Goal: Task Accomplishment & Management: Manage account settings

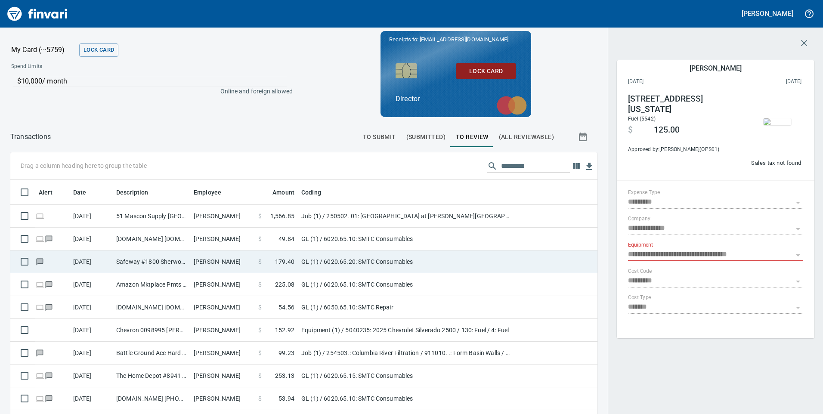
scroll to position [313, 568]
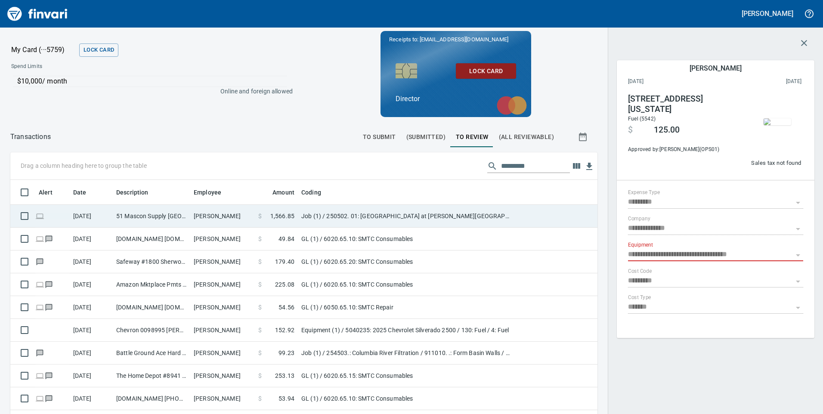
click at [198, 211] on td "[PERSON_NAME]" at bounding box center [222, 216] width 65 height 23
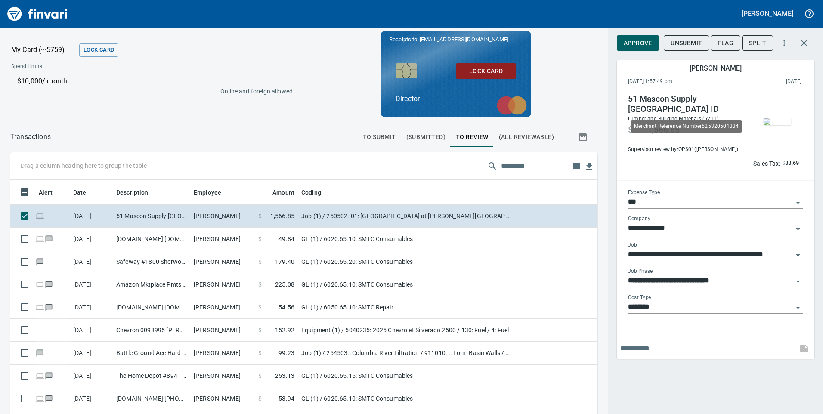
scroll to position [313, 568]
click at [776, 124] on img "button" at bounding box center [778, 121] width 28 height 7
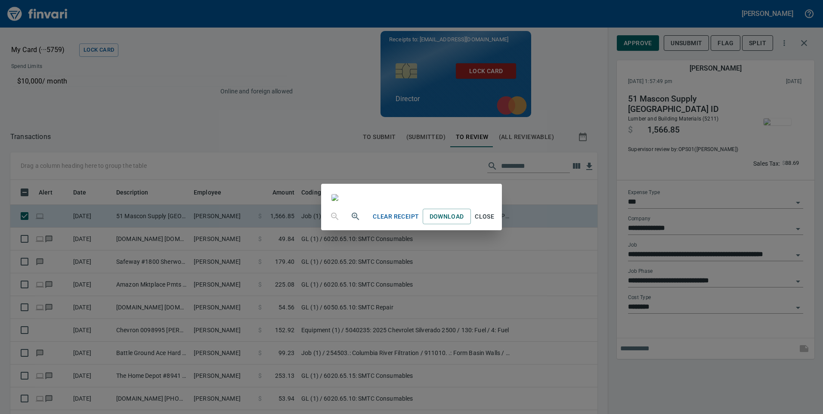
click at [495, 222] on span "Close" at bounding box center [484, 216] width 21 height 11
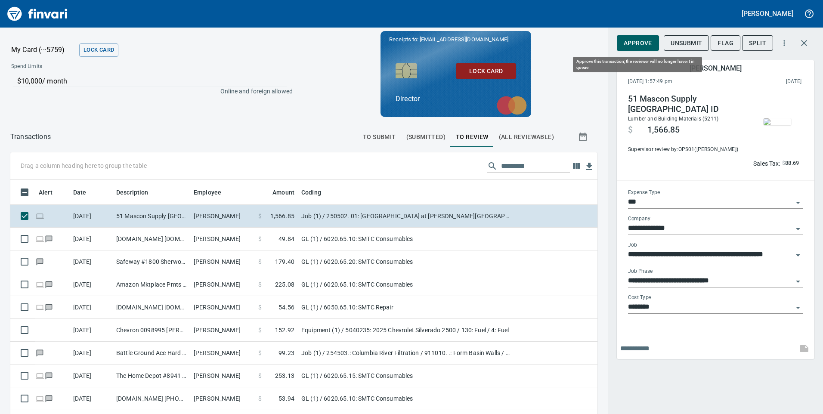
click at [642, 38] on span "Approve" at bounding box center [638, 43] width 28 height 11
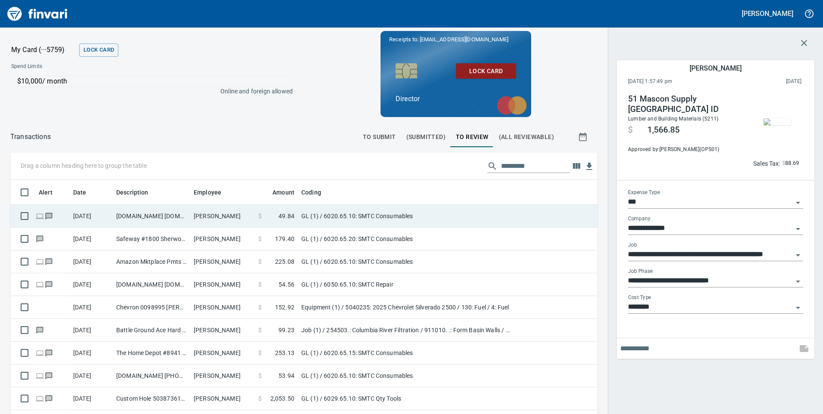
click at [166, 217] on td "[DOMAIN_NAME] [DOMAIN_NAME][URL] WA" at bounding box center [151, 216] width 77 height 23
type input "**"
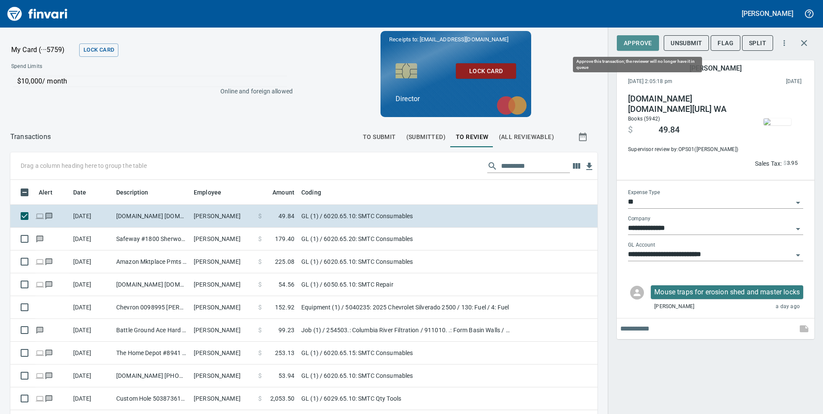
click at [635, 50] on button "Approve" at bounding box center [638, 43] width 42 height 16
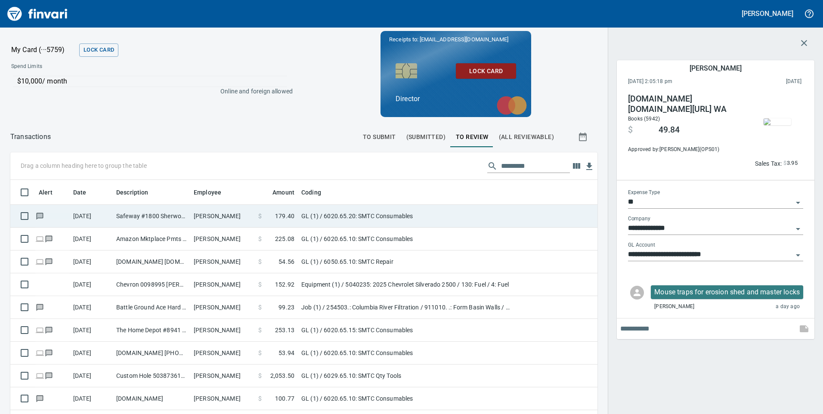
scroll to position [313, 568]
click at [192, 216] on td "[PERSON_NAME]" at bounding box center [222, 216] width 65 height 23
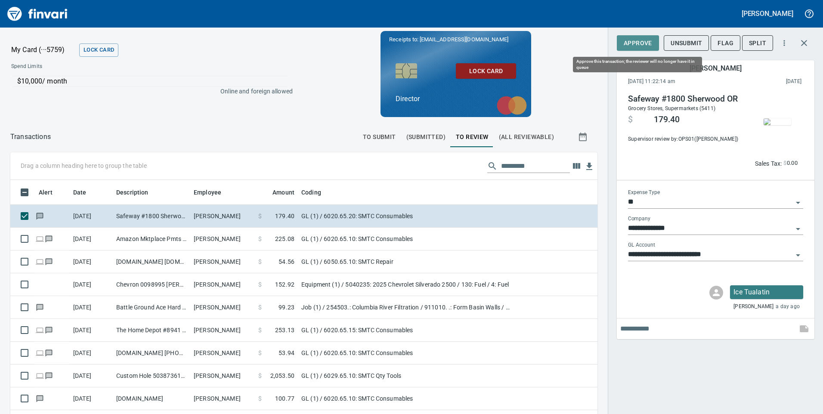
click at [638, 43] on span "Approve" at bounding box center [638, 43] width 28 height 11
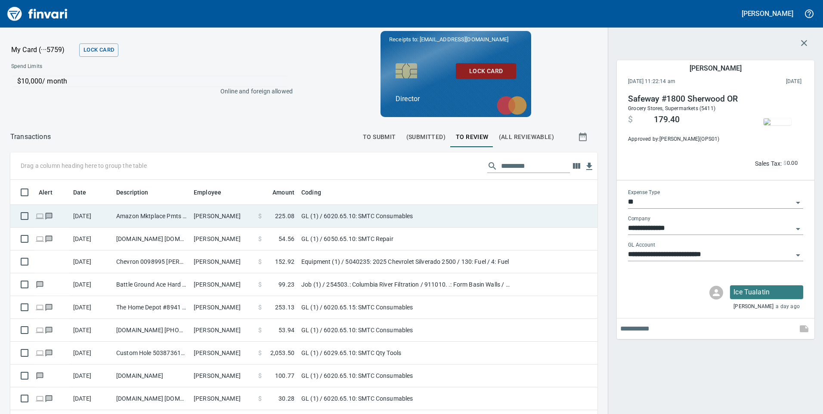
scroll to position [313, 568]
click at [204, 214] on td "[PERSON_NAME]" at bounding box center [222, 216] width 65 height 23
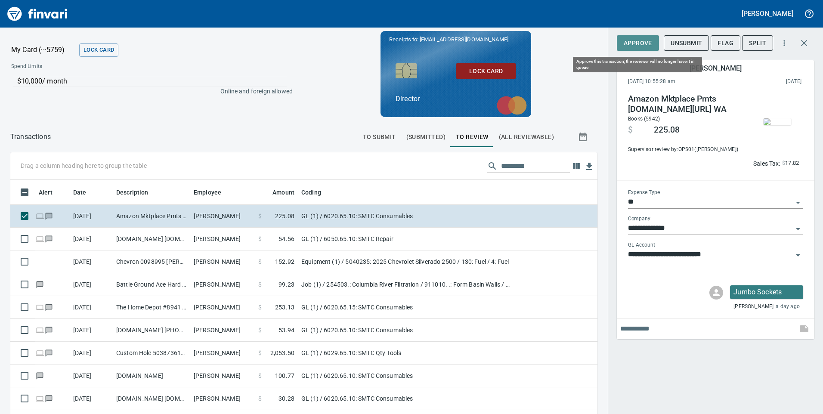
click at [643, 44] on span "Approve" at bounding box center [638, 43] width 28 height 11
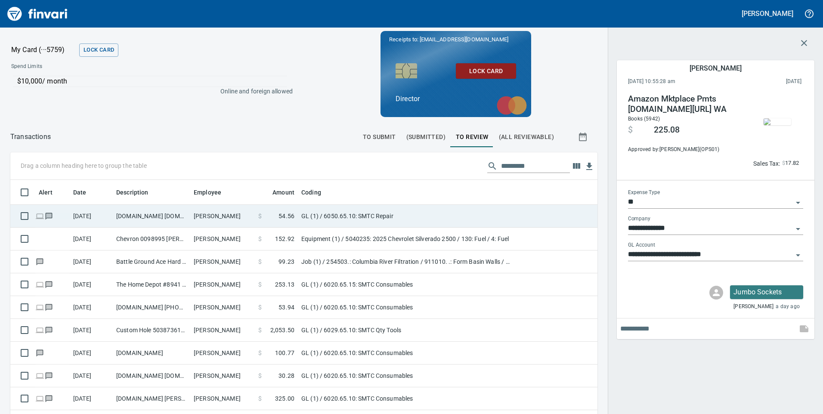
click at [141, 216] on td "[DOMAIN_NAME] [DOMAIN_NAME][URL] WA" at bounding box center [151, 216] width 77 height 23
type input "**********"
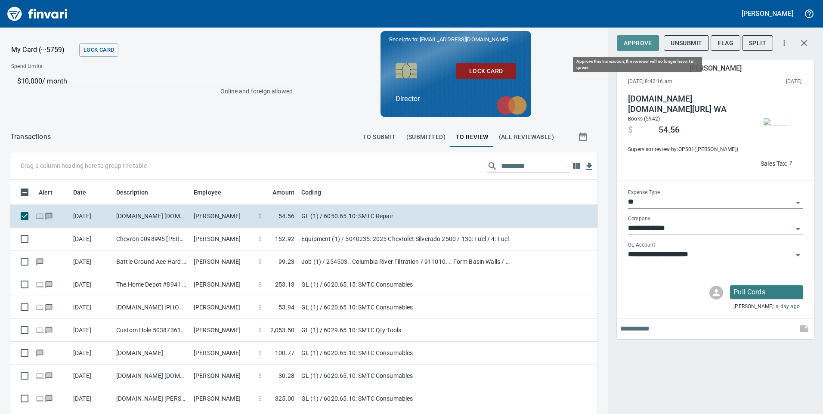
click at [650, 41] on span "Approve" at bounding box center [638, 43] width 28 height 11
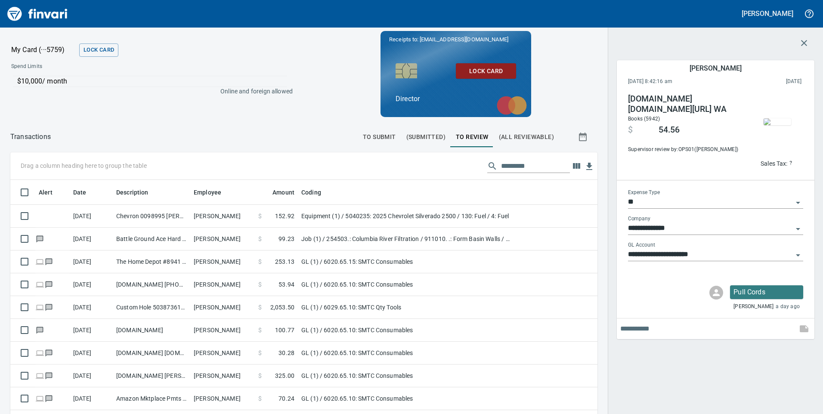
scroll to position [313, 568]
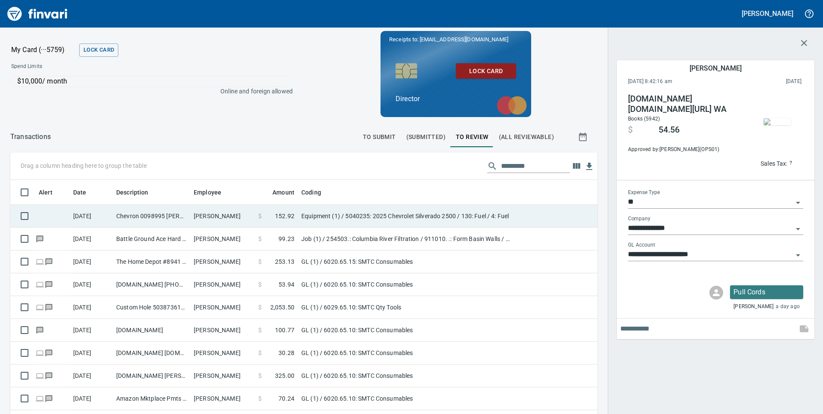
click at [214, 221] on td "[PERSON_NAME]" at bounding box center [222, 216] width 65 height 23
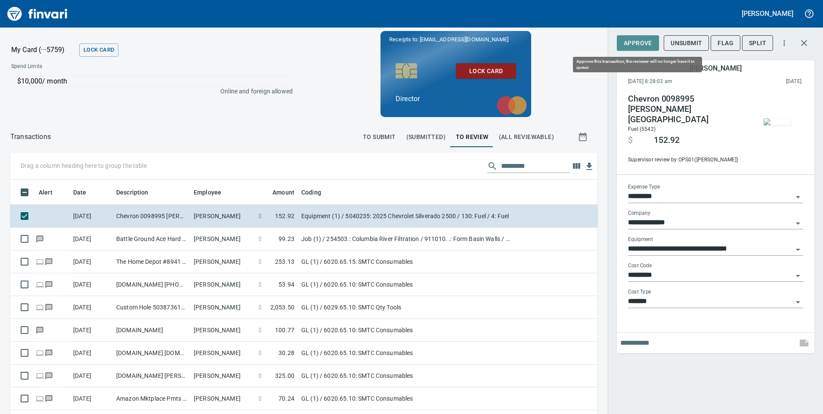
click at [639, 40] on span "Approve" at bounding box center [638, 43] width 28 height 11
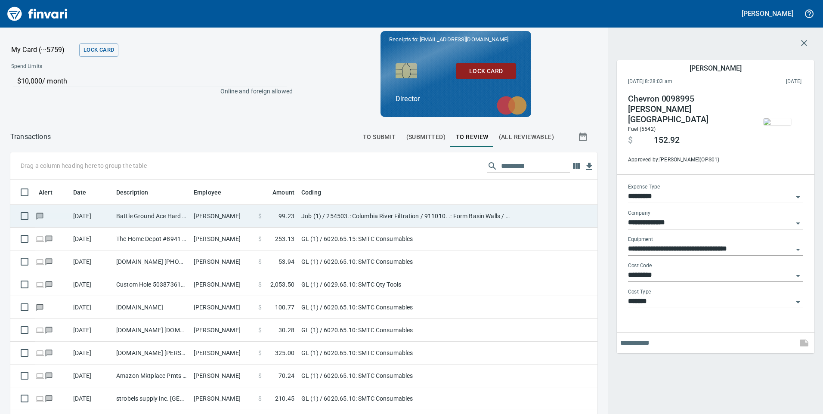
scroll to position [313, 568]
click at [183, 215] on td "Battle Ground Ace Hard Battle Ground [GEOGRAPHIC_DATA]" at bounding box center [151, 216] width 77 height 23
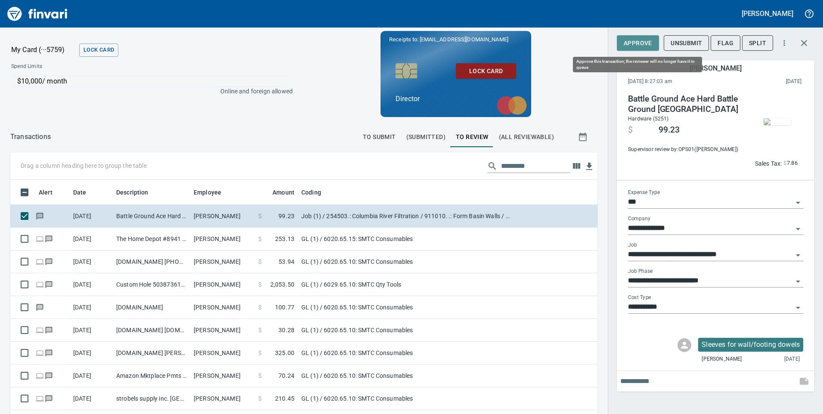
click at [642, 41] on span "Approve" at bounding box center [638, 43] width 28 height 11
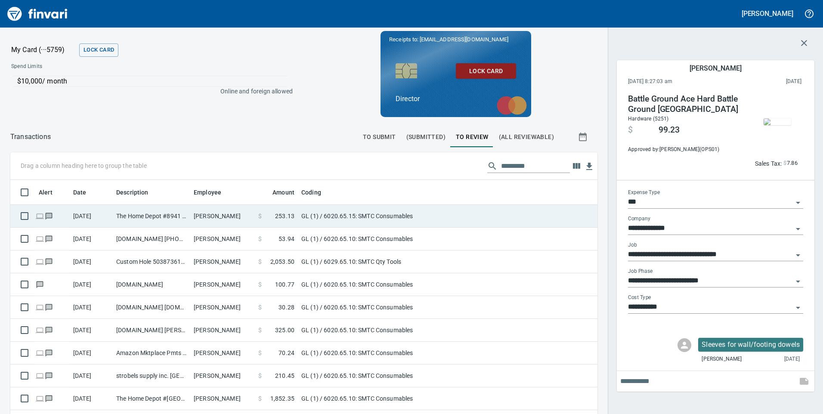
scroll to position [313, 574]
click at [94, 226] on td "[DATE]" at bounding box center [91, 216] width 43 height 23
type input "**"
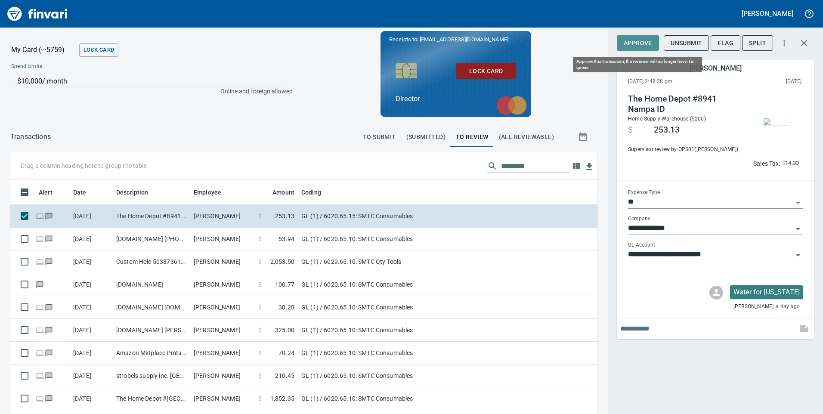
click at [630, 46] on span "Approve" at bounding box center [638, 43] width 28 height 11
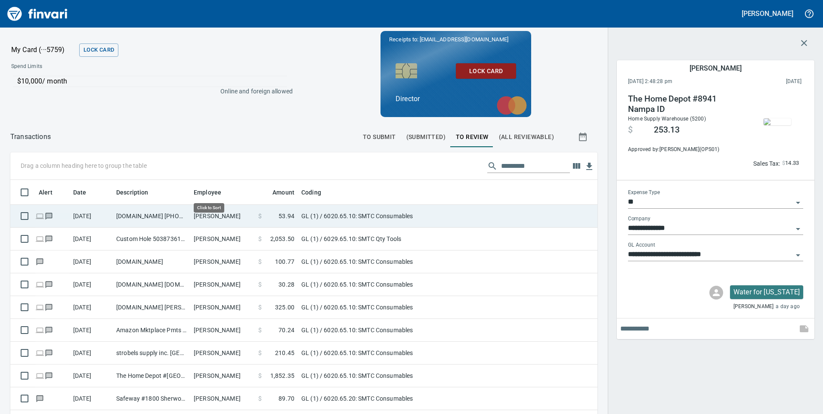
scroll to position [313, 574]
click at [153, 215] on td "[DOMAIN_NAME] [PHONE_NUMBER] [GEOGRAPHIC_DATA]" at bounding box center [151, 216] width 77 height 23
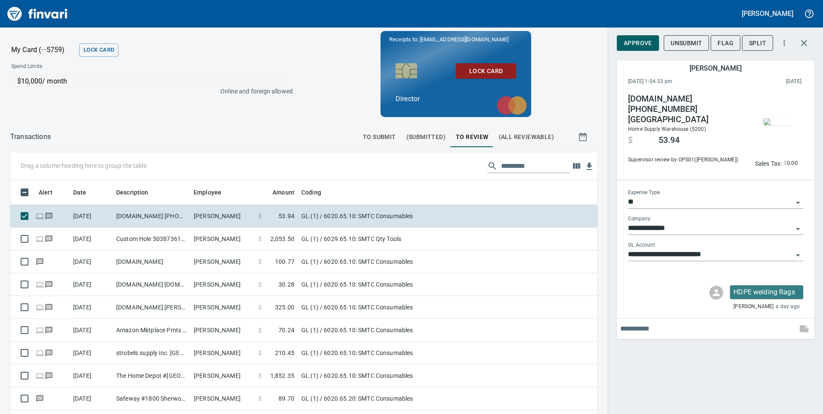
scroll to position [313, 574]
click at [650, 42] on span "Approve" at bounding box center [638, 43] width 28 height 11
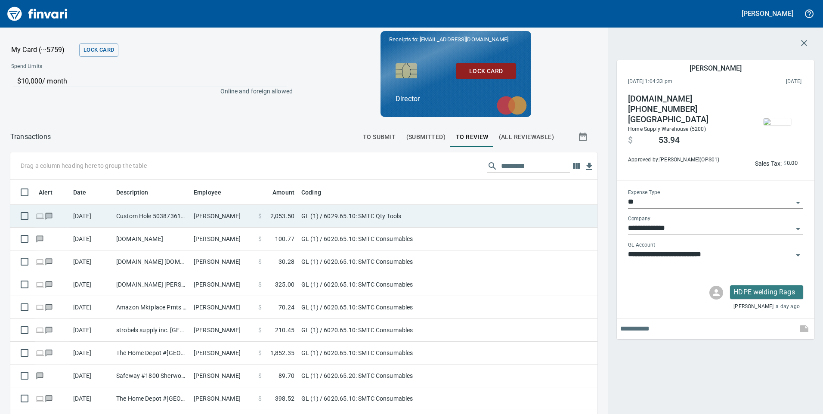
click at [183, 212] on td "Custom Hole 5038736101 OR" at bounding box center [151, 216] width 77 height 23
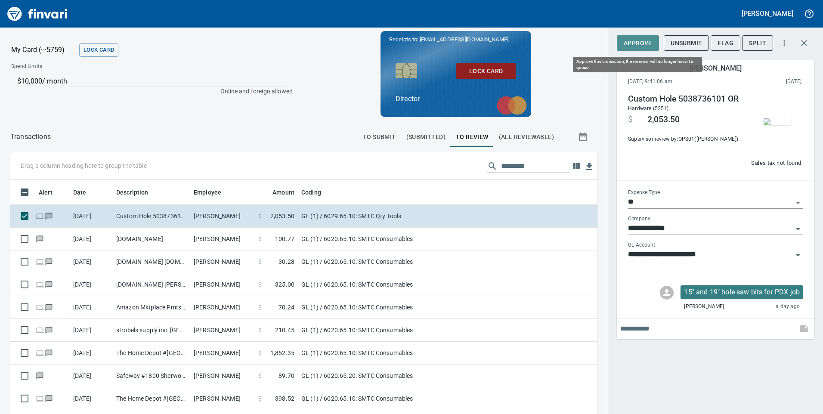
click at [640, 44] on span "Approve" at bounding box center [638, 43] width 28 height 11
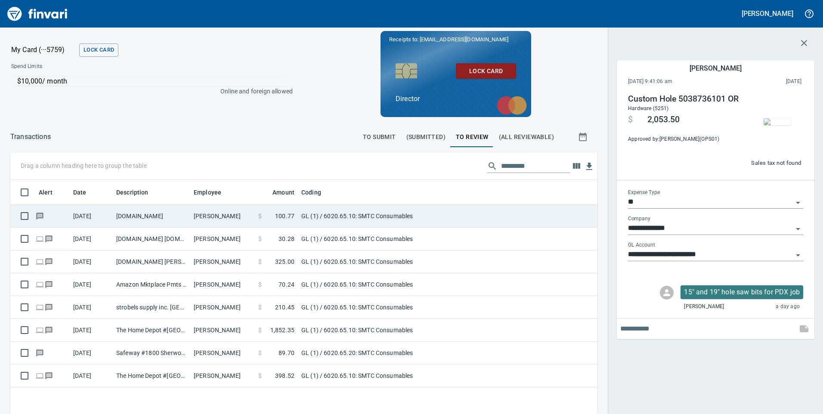
scroll to position [313, 574]
click at [214, 212] on td "[PERSON_NAME]" at bounding box center [222, 216] width 65 height 23
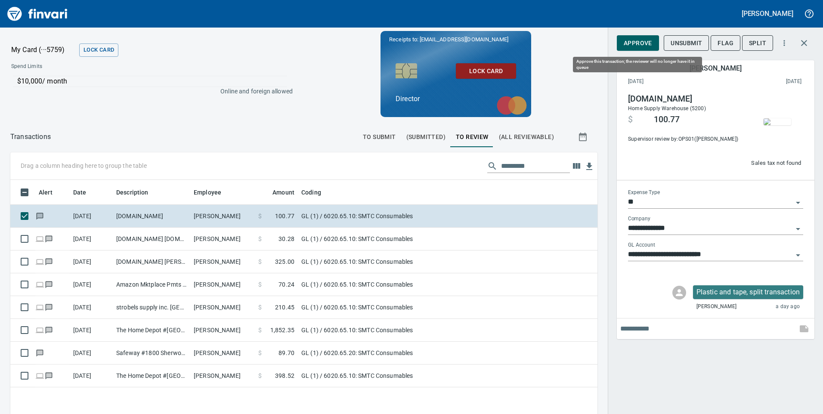
click at [650, 43] on span "Approve" at bounding box center [638, 43] width 28 height 11
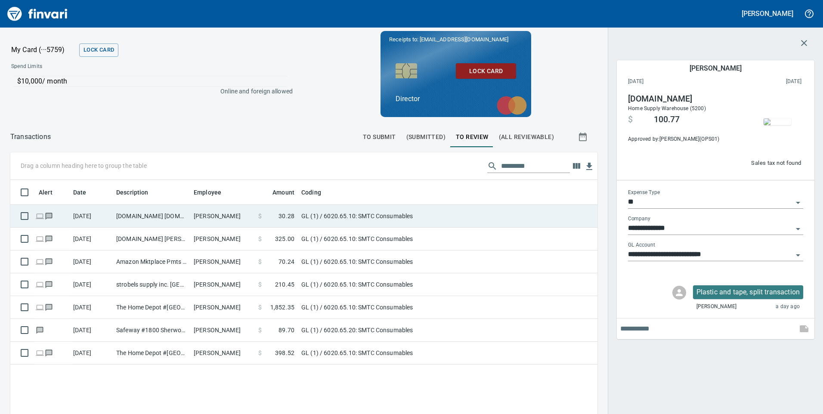
scroll to position [313, 574]
click at [150, 219] on td "[DOMAIN_NAME] [DOMAIN_NAME][URL] WA" at bounding box center [151, 216] width 77 height 23
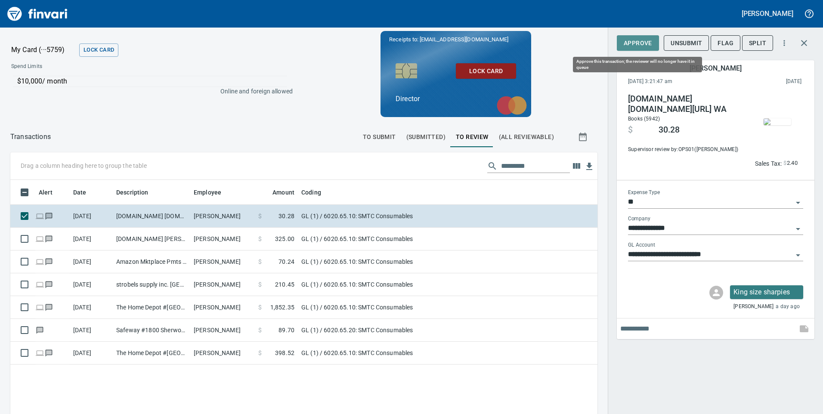
click at [632, 39] on span "Approve" at bounding box center [638, 43] width 28 height 11
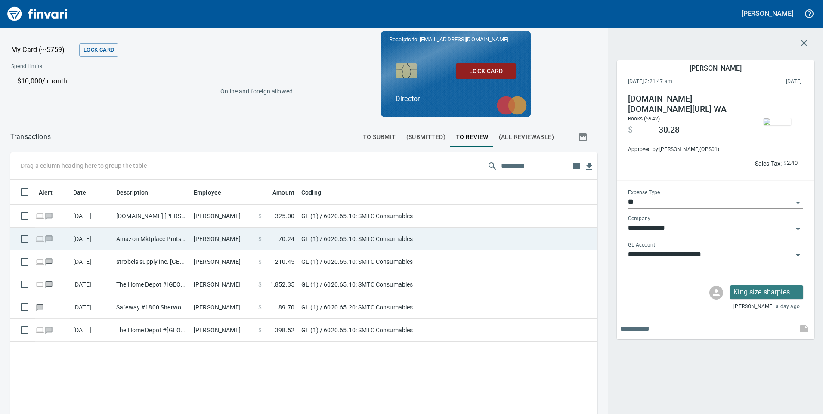
scroll to position [313, 574]
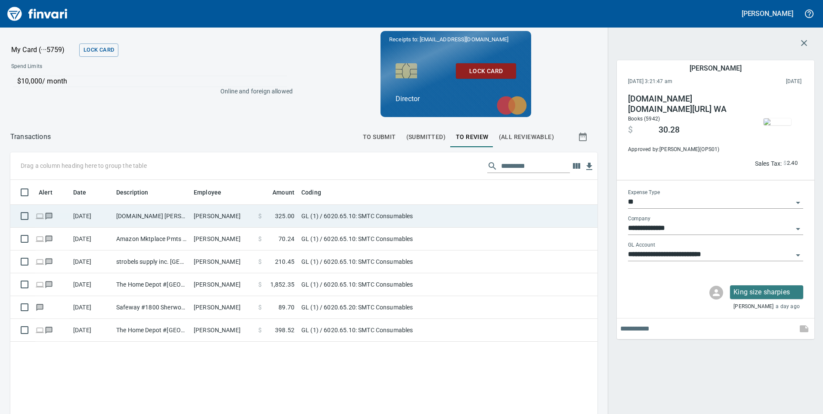
click at [155, 220] on td "[DOMAIN_NAME] [PERSON_NAME][GEOGRAPHIC_DATA] [GEOGRAPHIC_DATA]" at bounding box center [151, 216] width 77 height 23
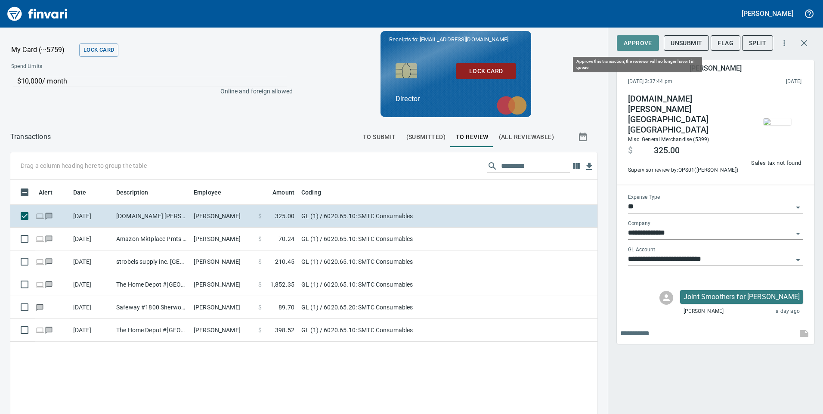
click at [632, 40] on span "Approve" at bounding box center [638, 43] width 28 height 11
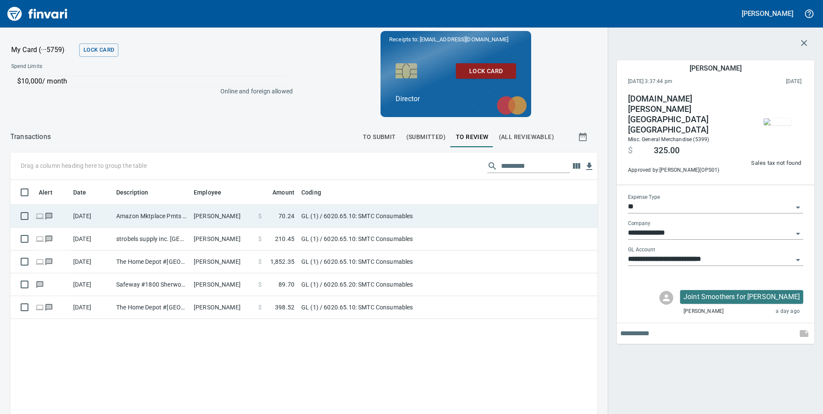
scroll to position [313, 574]
click at [187, 225] on td "Amazon Mktplace Pmts [DOMAIN_NAME][URL] WA" at bounding box center [151, 216] width 77 height 23
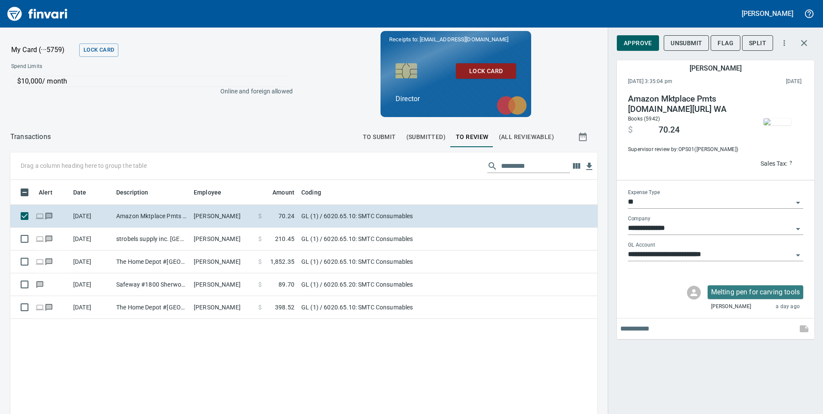
scroll to position [313, 574]
click at [626, 41] on span "Approve" at bounding box center [638, 43] width 28 height 11
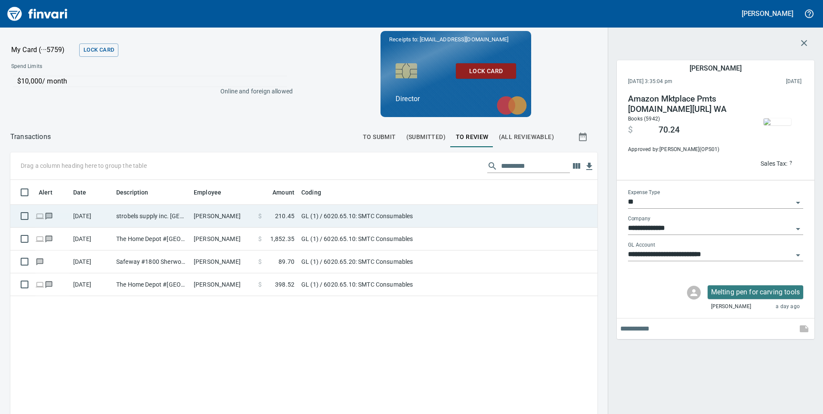
click at [133, 221] on td "strobels supply inc. [GEOGRAPHIC_DATA]" at bounding box center [151, 216] width 77 height 23
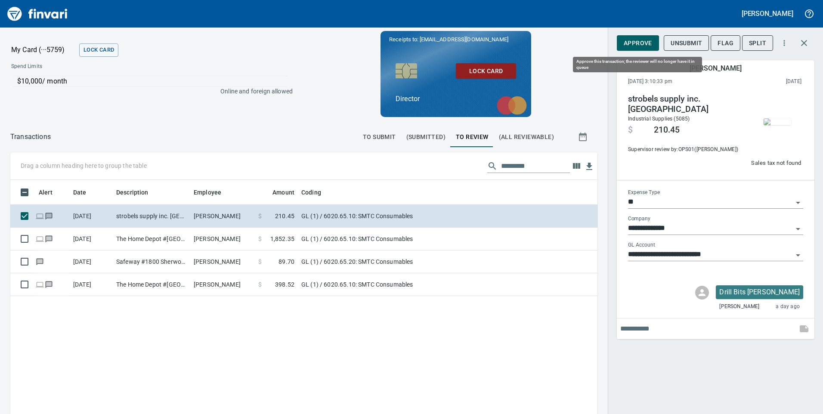
click at [643, 41] on span "Approve" at bounding box center [638, 43] width 28 height 11
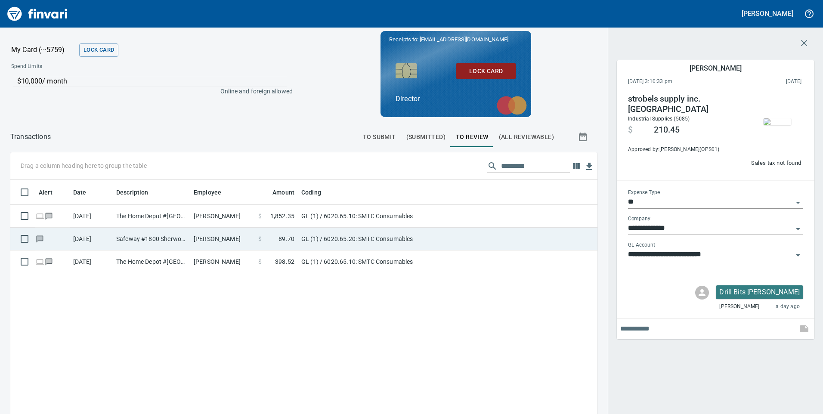
scroll to position [313, 574]
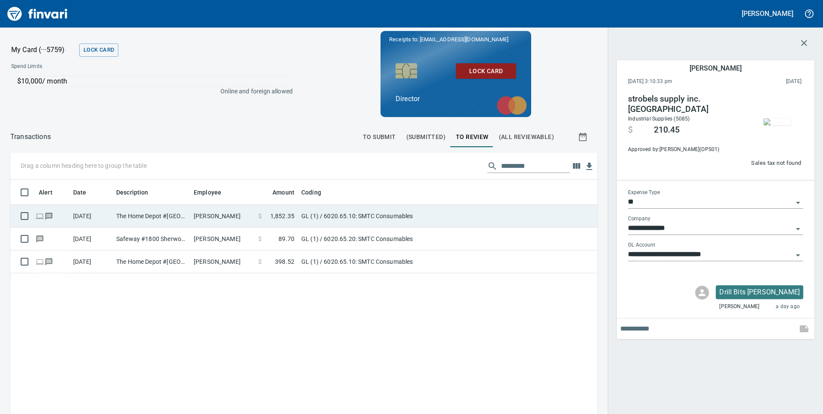
click at [139, 217] on td "The Home Depot #[GEOGRAPHIC_DATA]" at bounding box center [151, 216] width 77 height 23
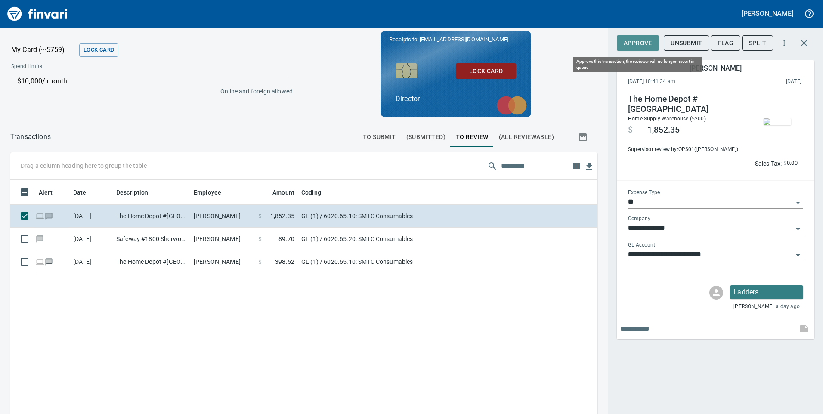
drag, startPoint x: 646, startPoint y: 41, endPoint x: 630, endPoint y: 48, distance: 17.2
click at [645, 42] on span "Approve" at bounding box center [638, 43] width 28 height 11
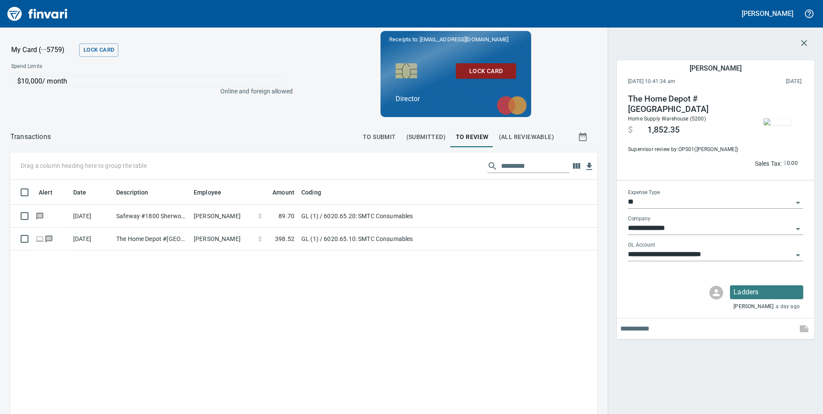
scroll to position [313, 574]
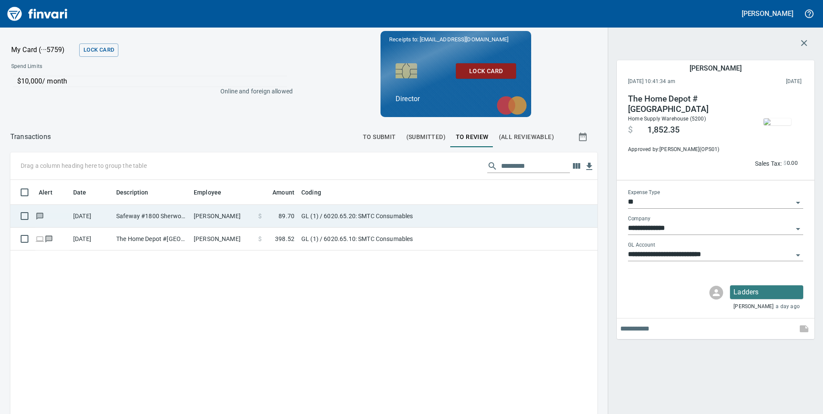
click at [155, 215] on td "Safeway #1800 Sherwood OR" at bounding box center [151, 216] width 77 height 23
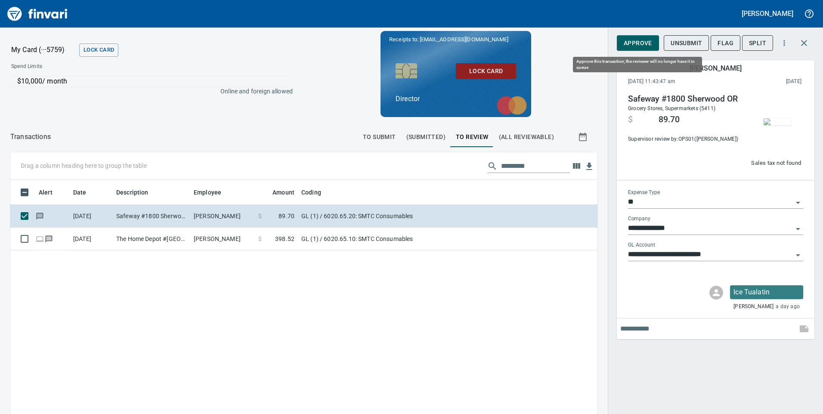
click at [632, 46] on span "Approve" at bounding box center [638, 43] width 28 height 11
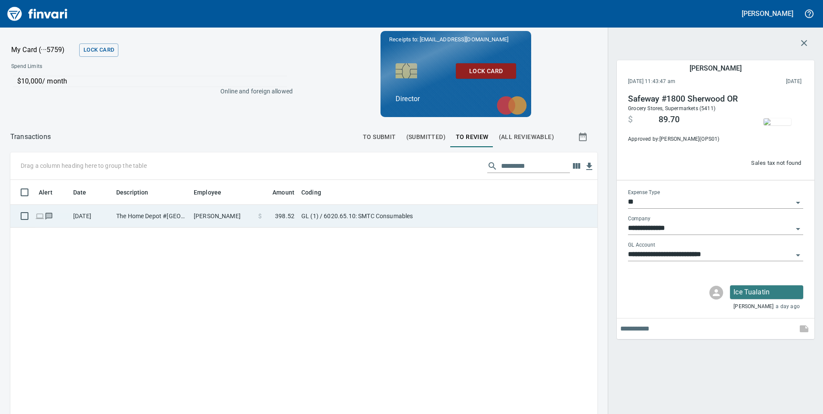
click at [139, 223] on td "The Home Depot #[GEOGRAPHIC_DATA]" at bounding box center [151, 216] width 77 height 23
type input "**********"
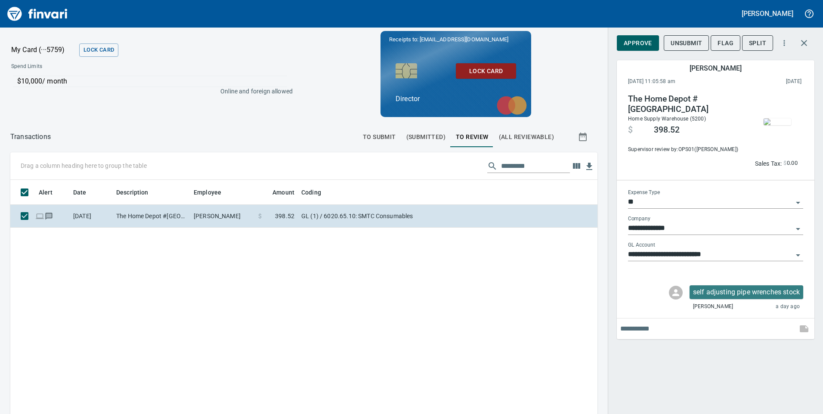
scroll to position [313, 574]
click at [638, 44] on span "Approve" at bounding box center [638, 43] width 28 height 11
